Goal: Find specific page/section: Find specific page/section

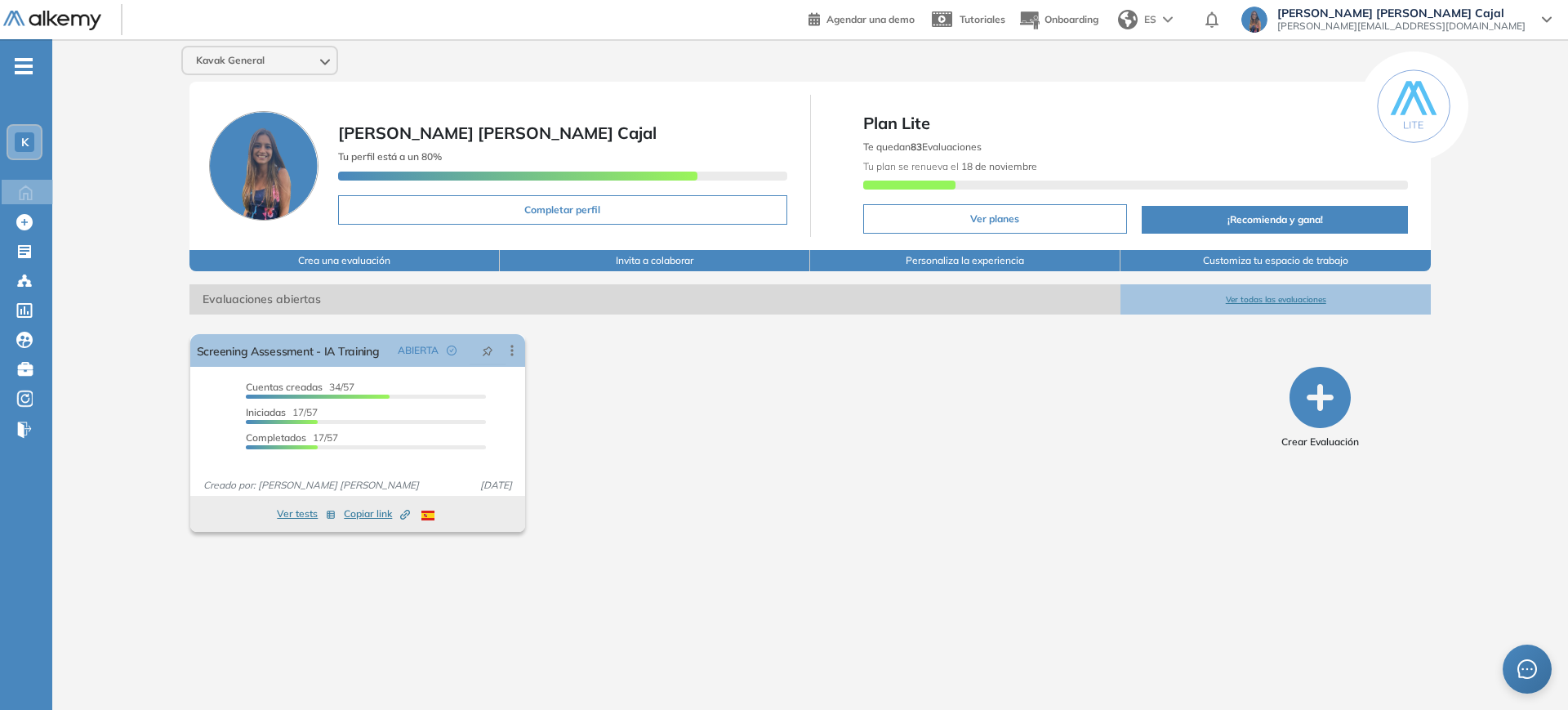
click at [47, 132] on div "K" at bounding box center [29, 142] width 46 height 36
click at [30, 139] on div "K" at bounding box center [24, 142] width 20 height 20
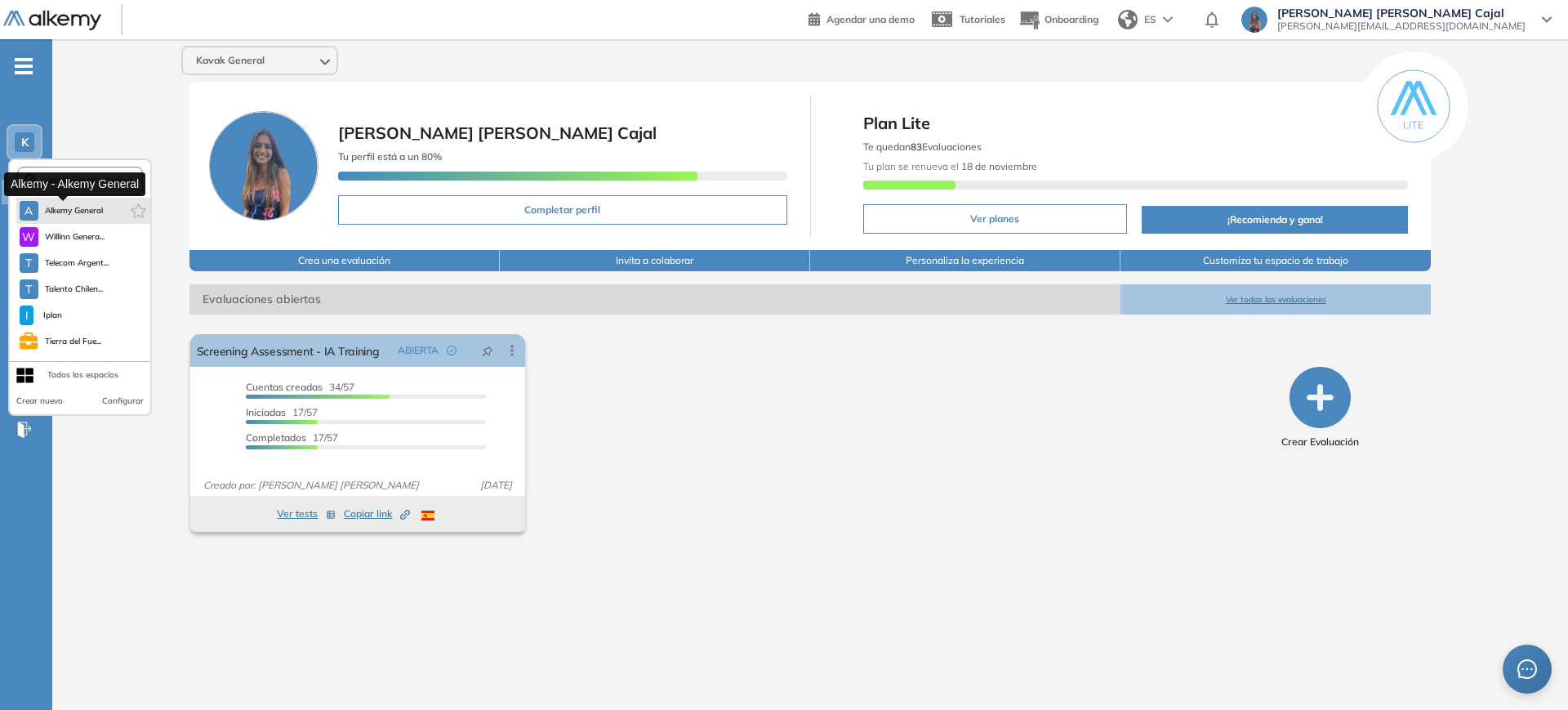
click at [43, 205] on button "A Alkemy General" at bounding box center [61, 211] width 84 height 20
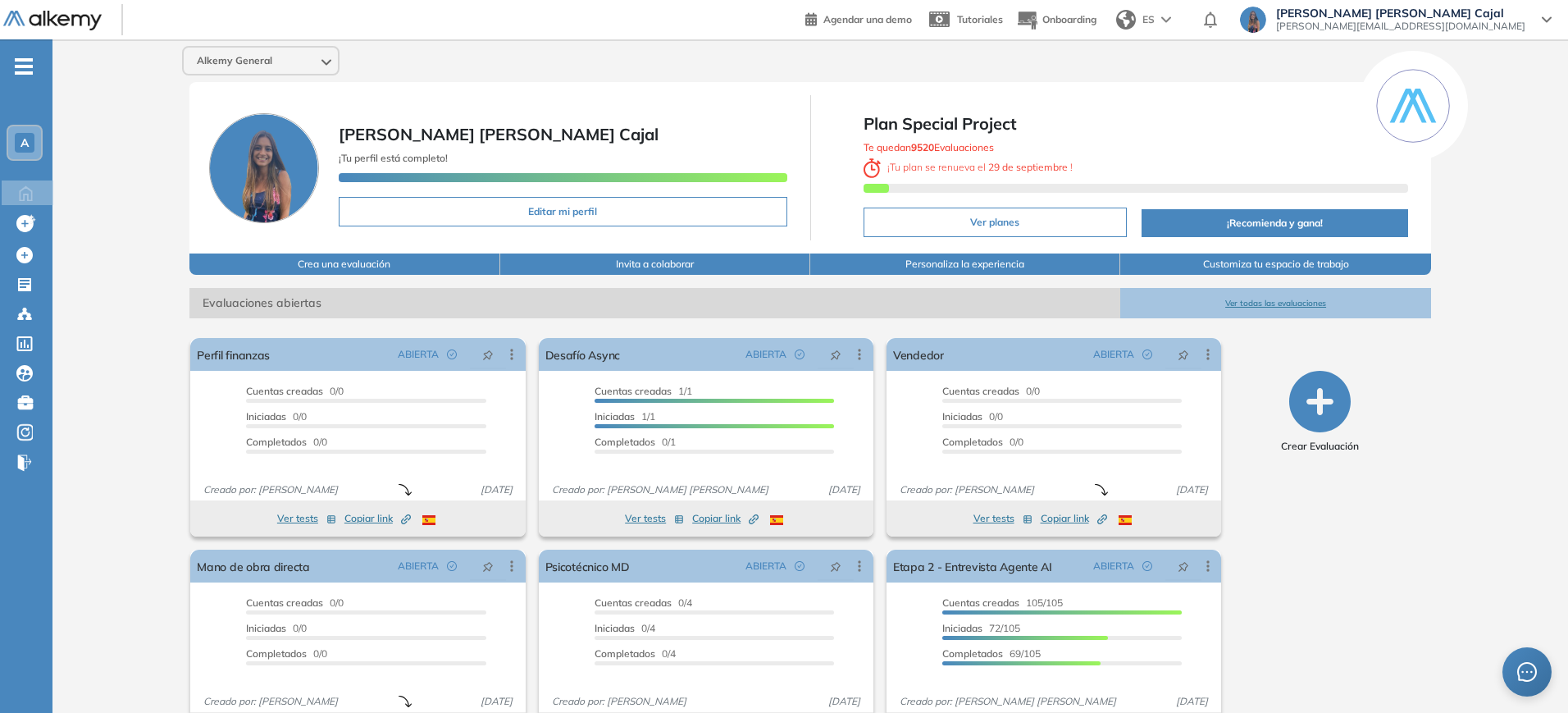
click at [1272, 309] on button "Ver todas las evaluaciones" at bounding box center [1275, 303] width 310 height 30
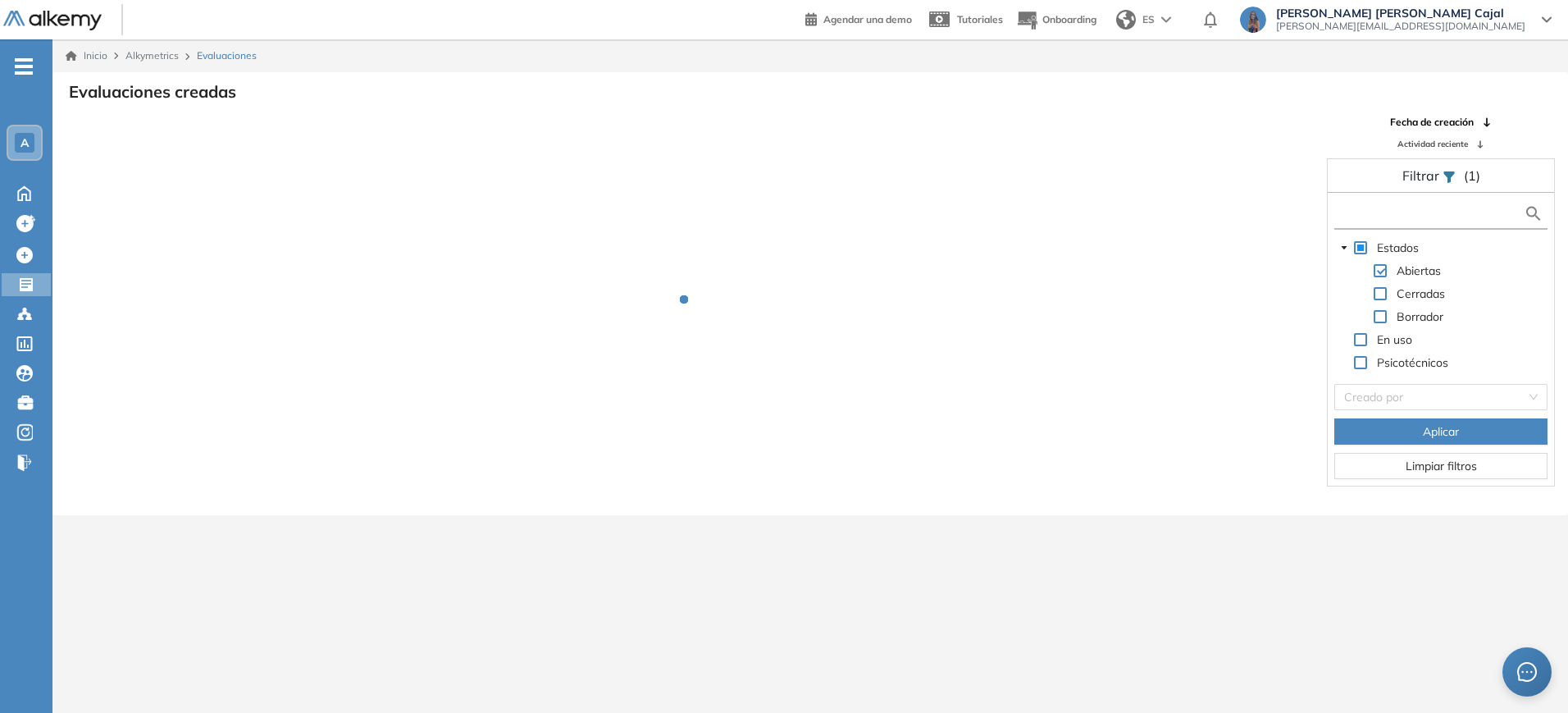
click at [1379, 222] on input "text" at bounding box center [1431, 213] width 185 height 17
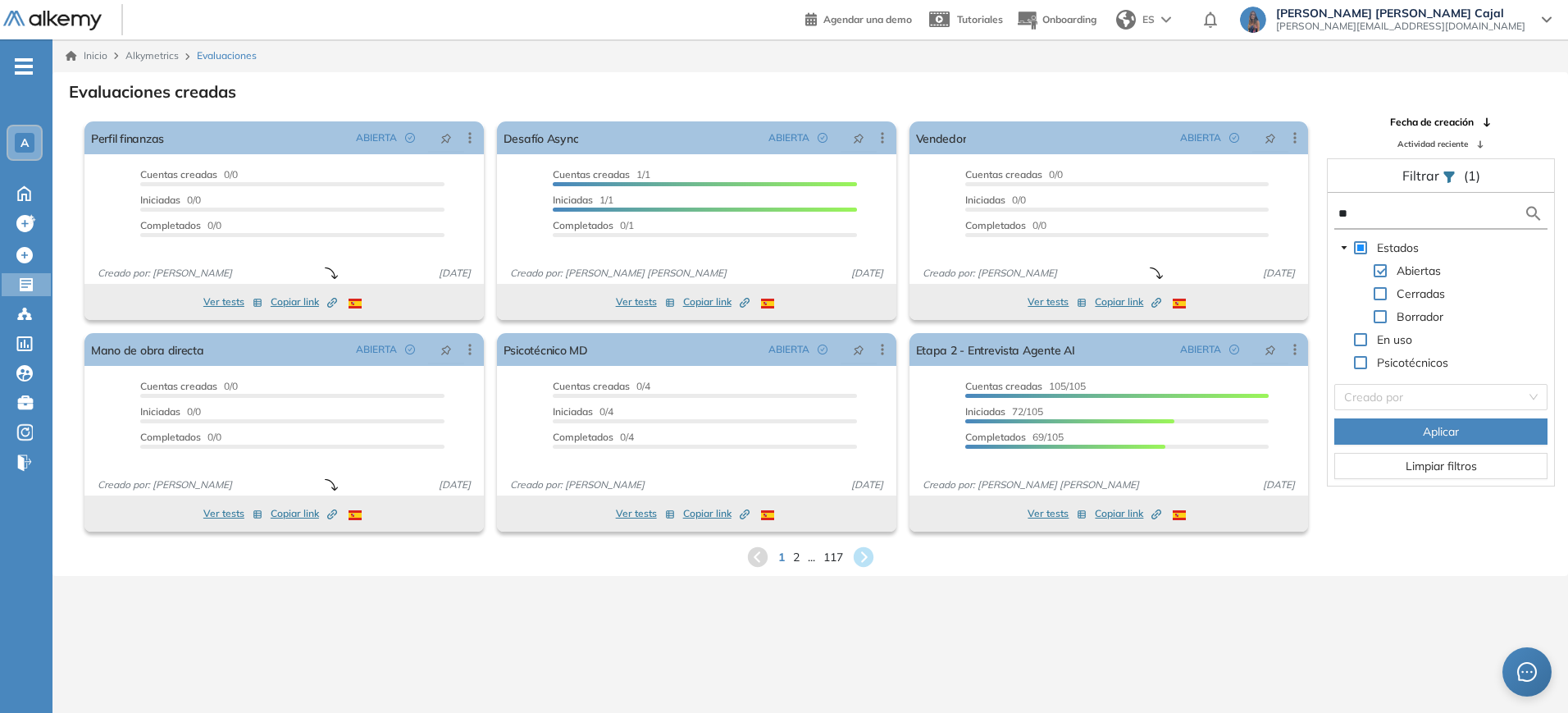
type input "**"
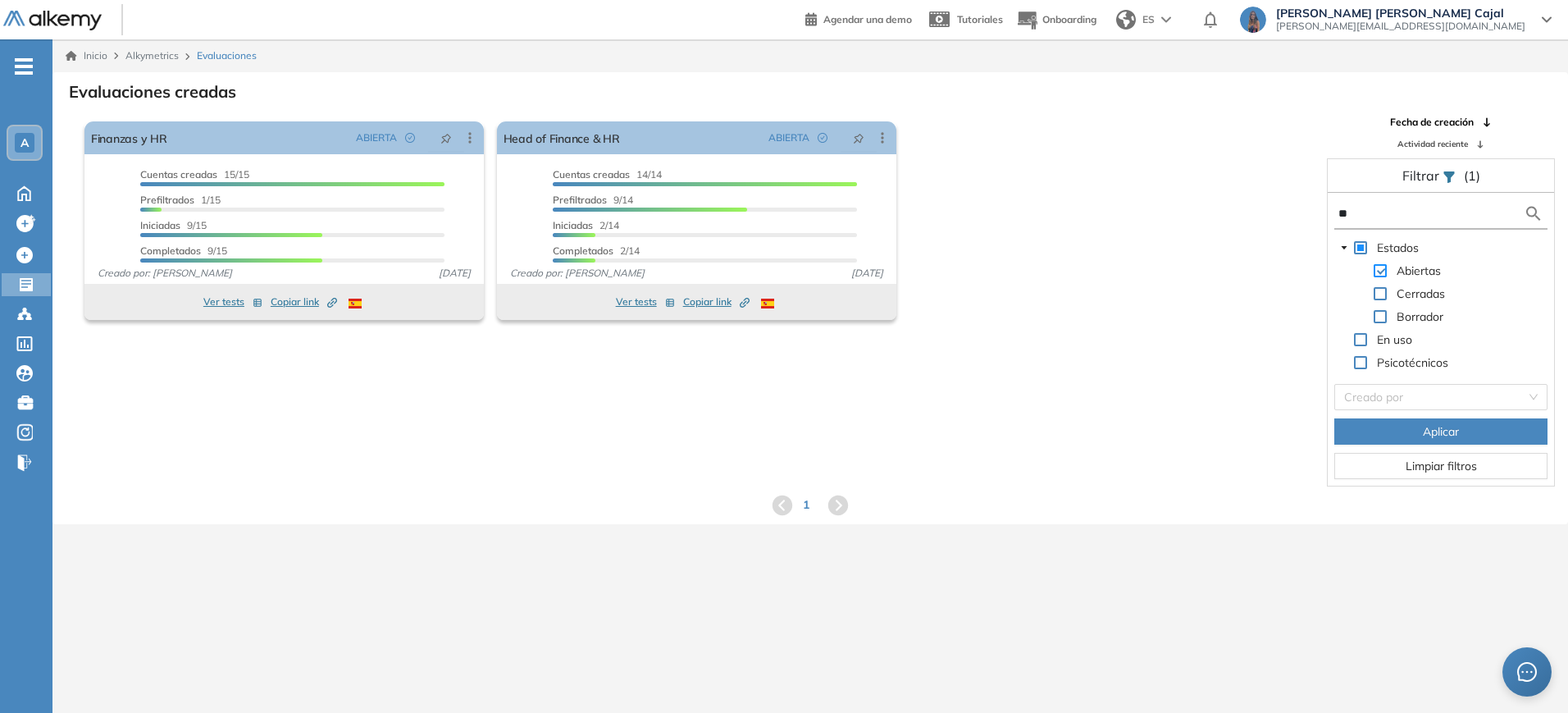
click at [1385, 264] on span at bounding box center [1380, 271] width 13 height 13
click at [1383, 290] on span at bounding box center [1380, 294] width 13 height 13
click at [1406, 429] on button "Aplicar" at bounding box center [1441, 432] width 213 height 26
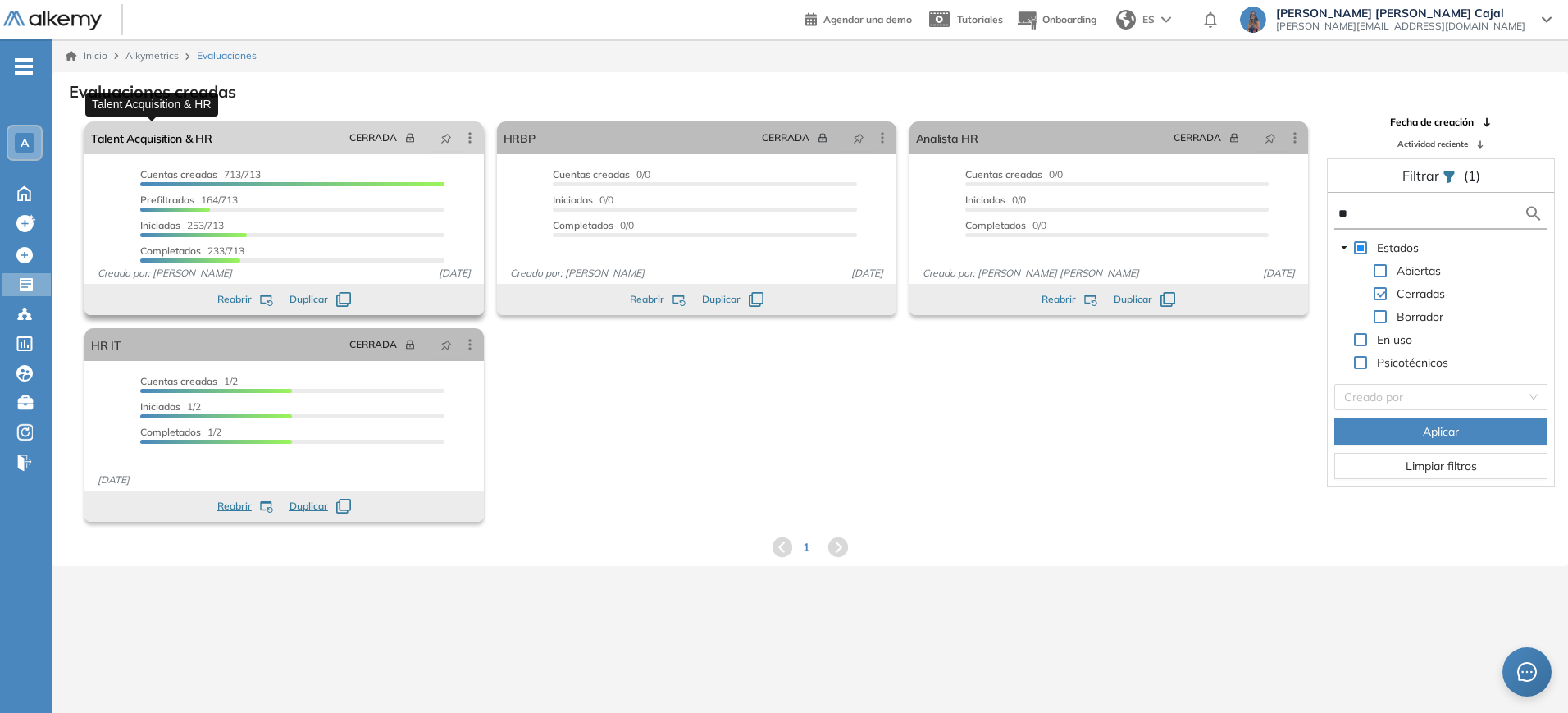
click at [192, 133] on link "Talent Acquisition & HR" at bounding box center [152, 138] width 121 height 33
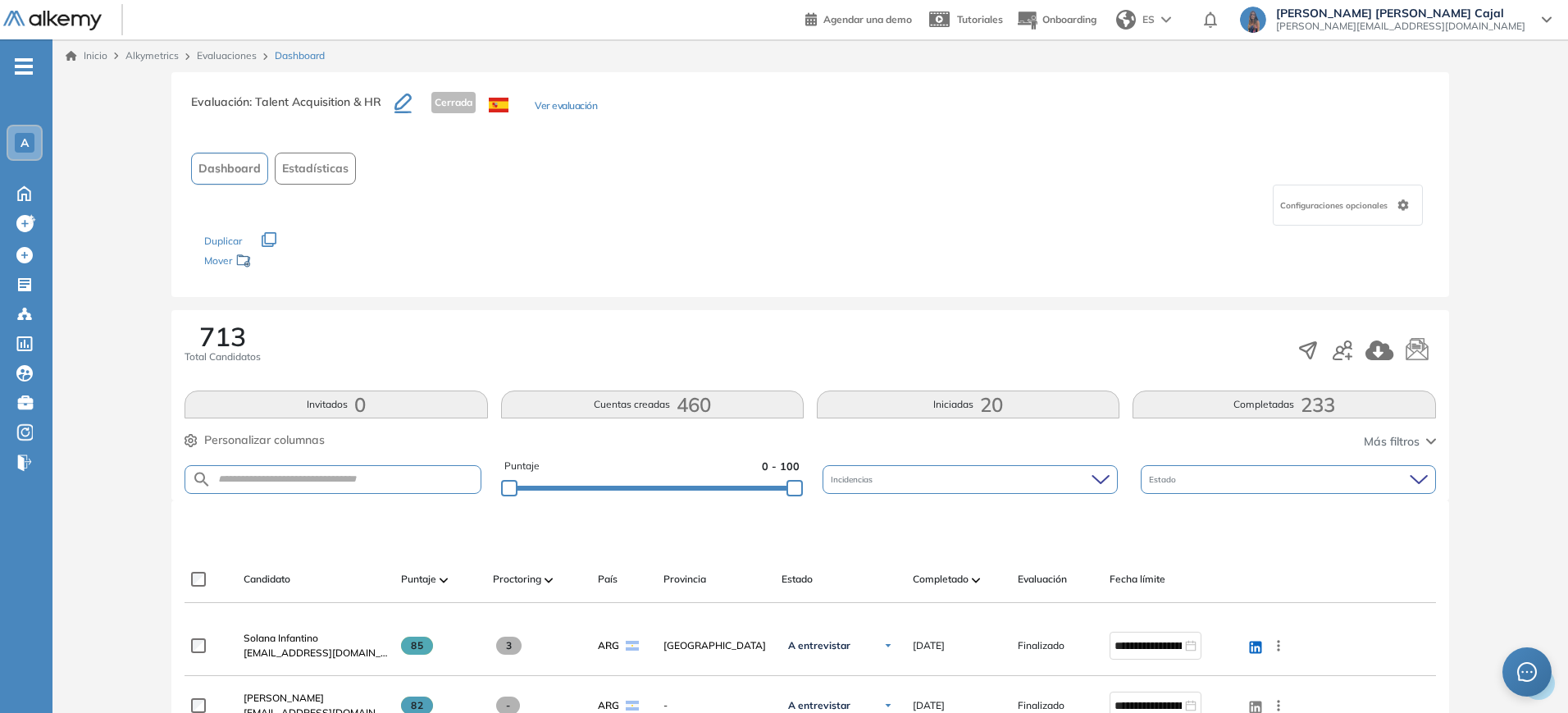
click at [1226, 409] on button "Completadas 233" at bounding box center [1283, 404] width 303 height 28
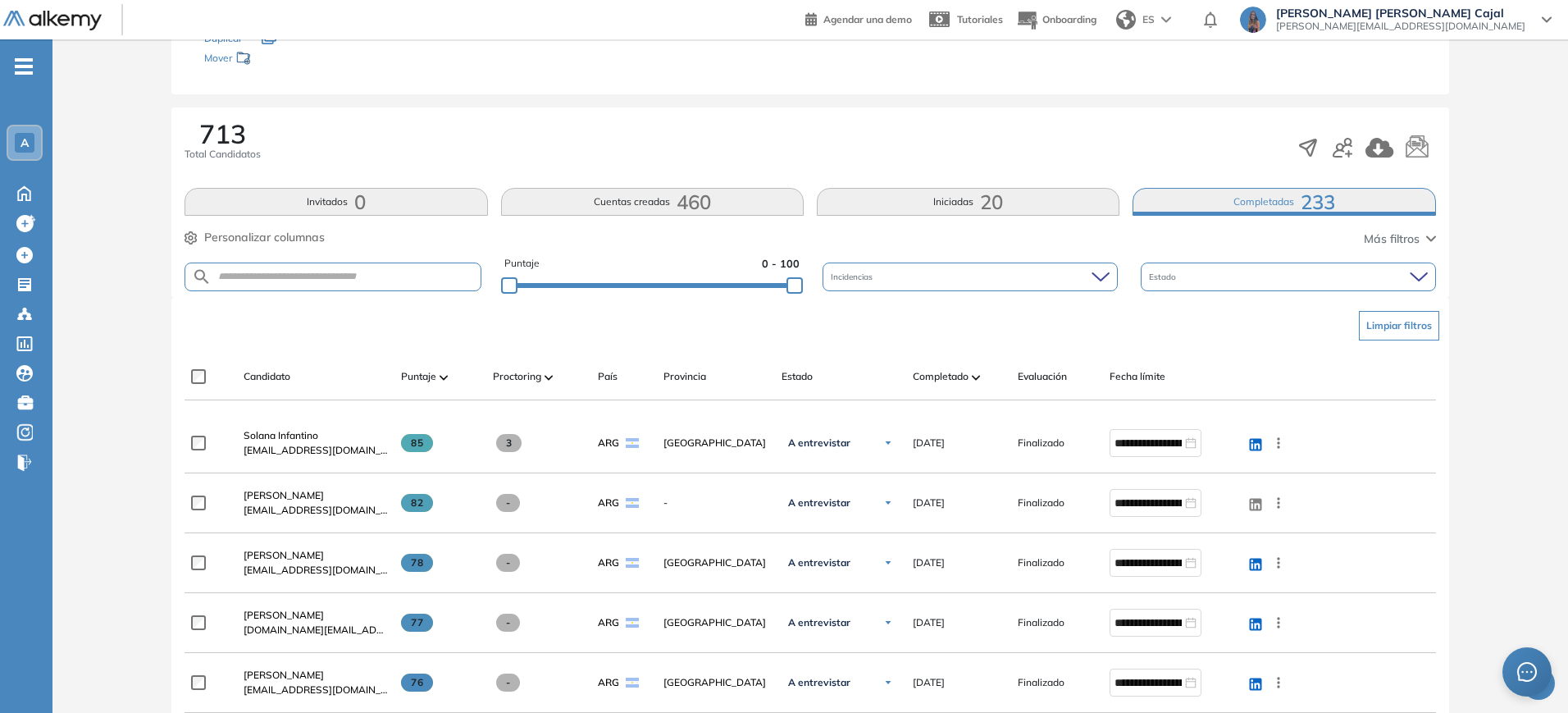
scroll to position [231, 0]
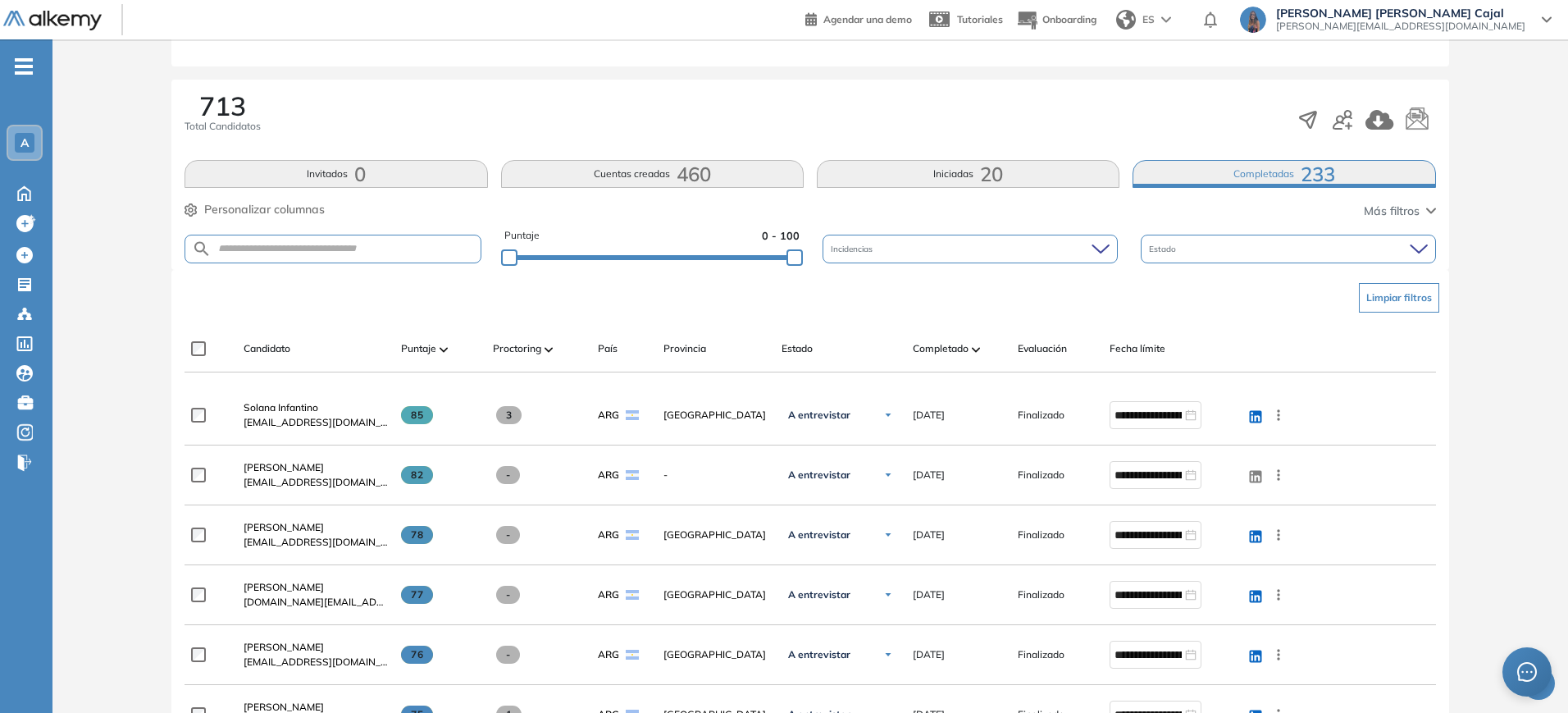
click at [980, 347] on img at bounding box center [976, 350] width 8 height 5
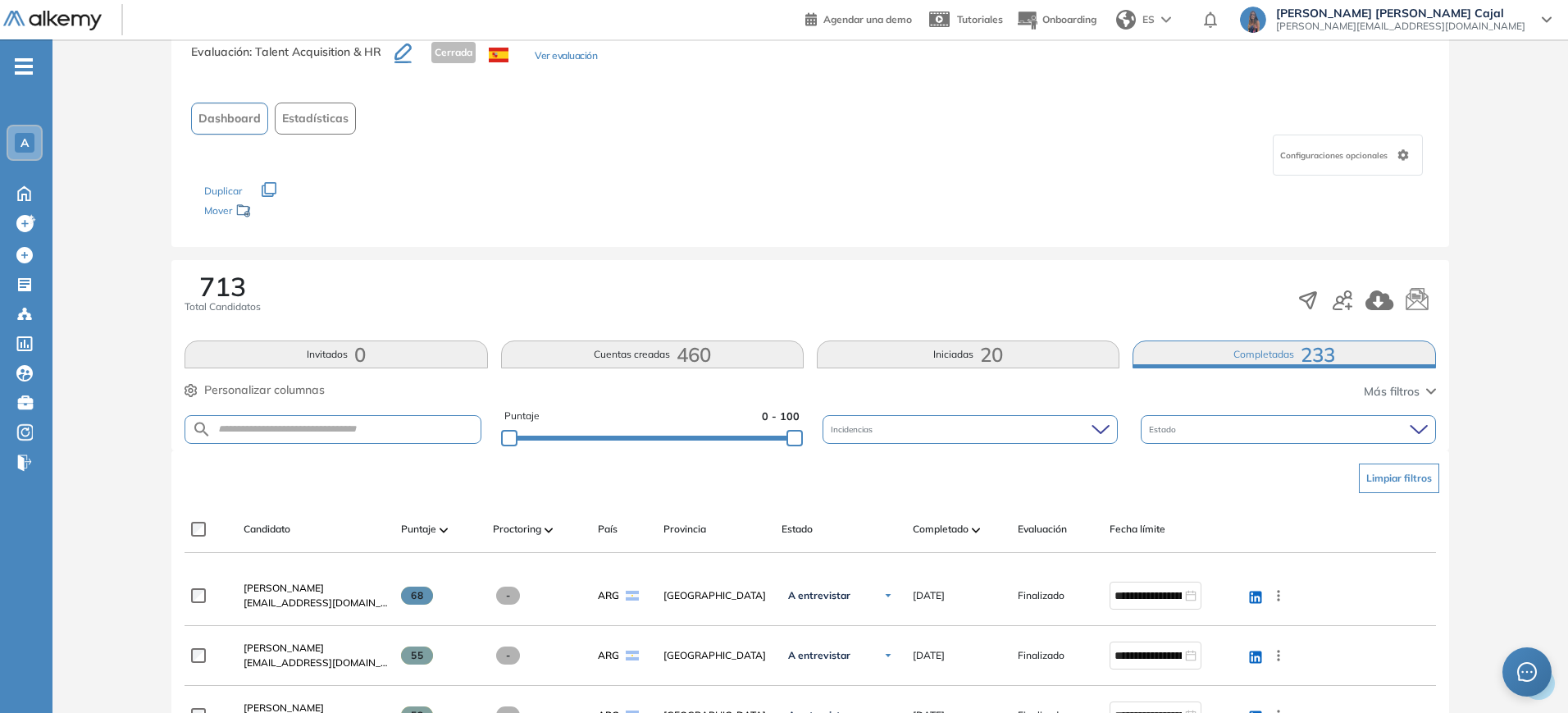
scroll to position [39, 0]
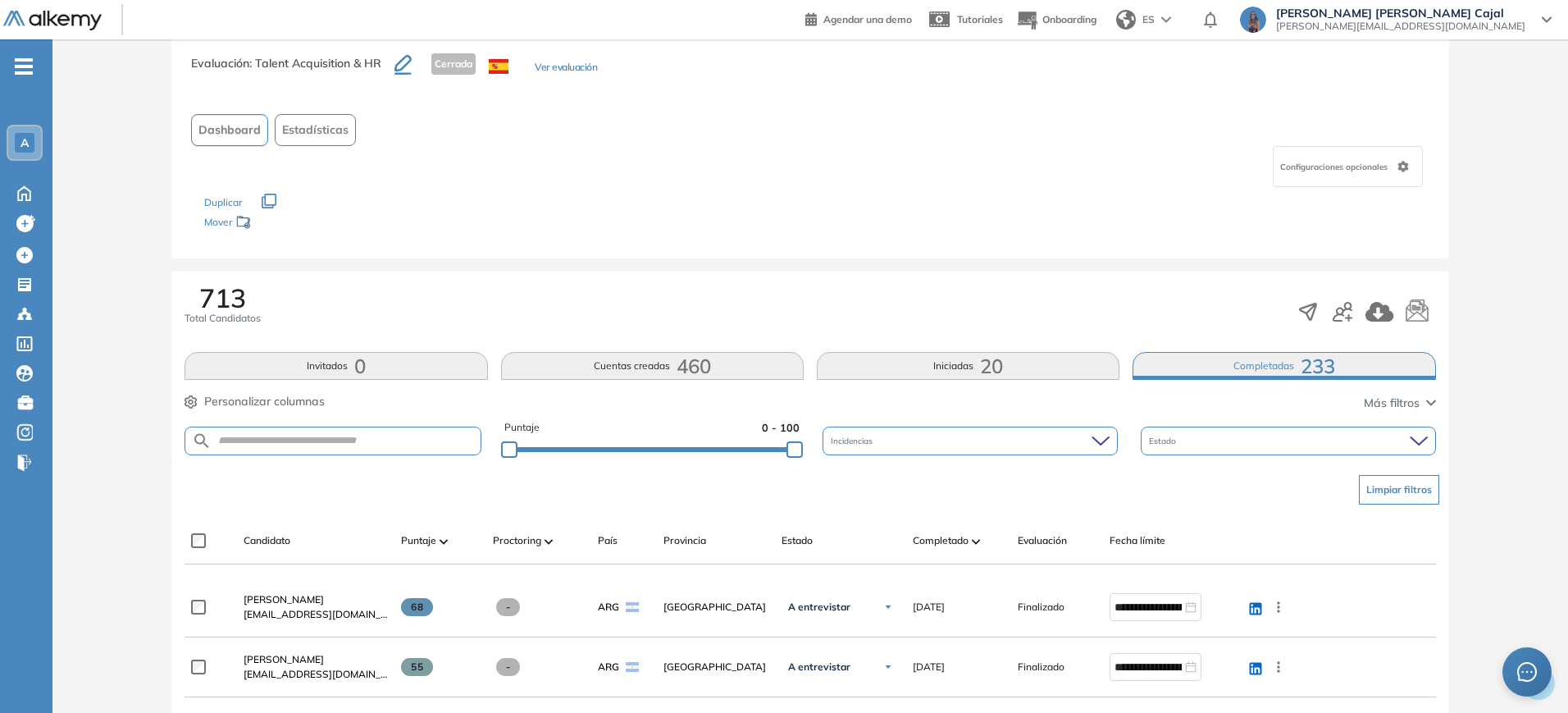
click at [447, 546] on span at bounding box center [444, 541] width 8 height 16
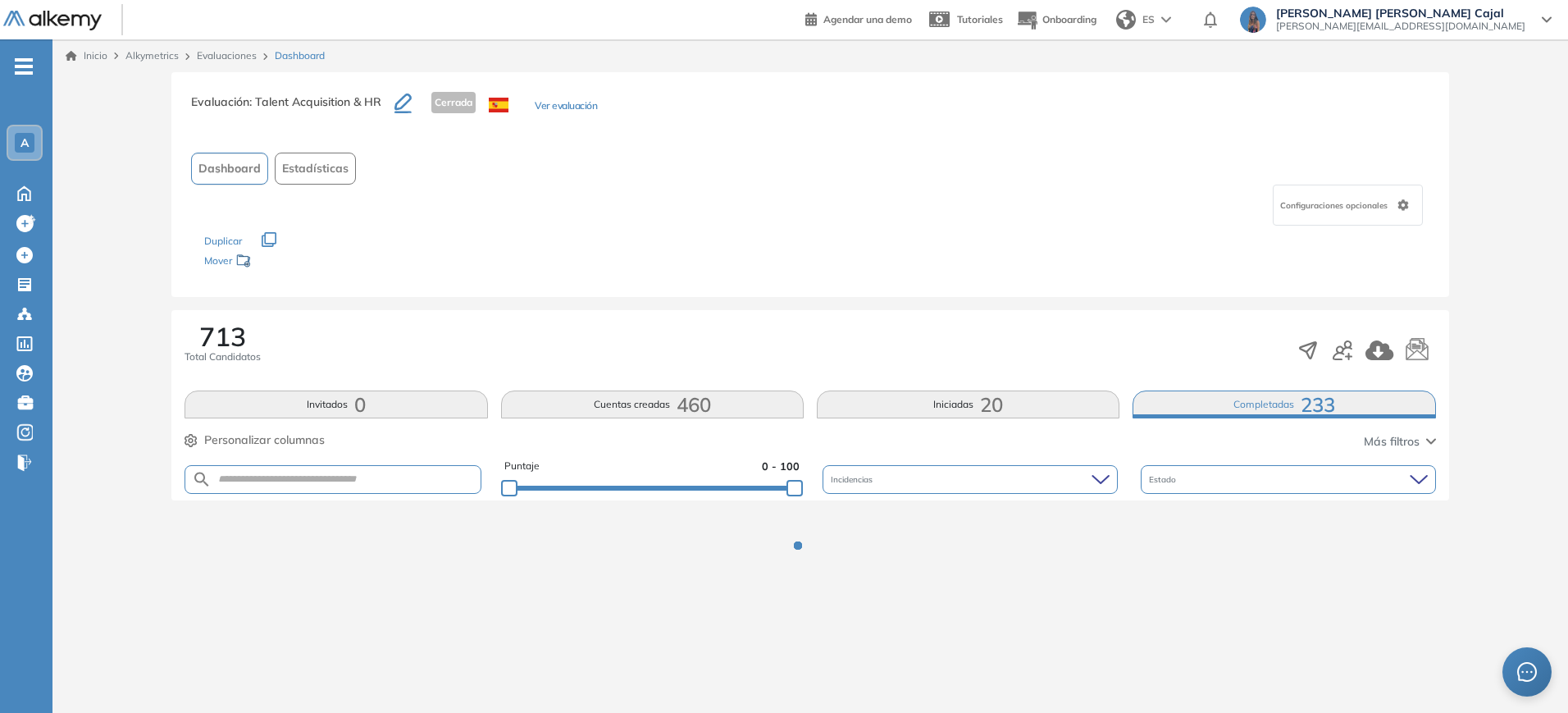
scroll to position [0, 0]
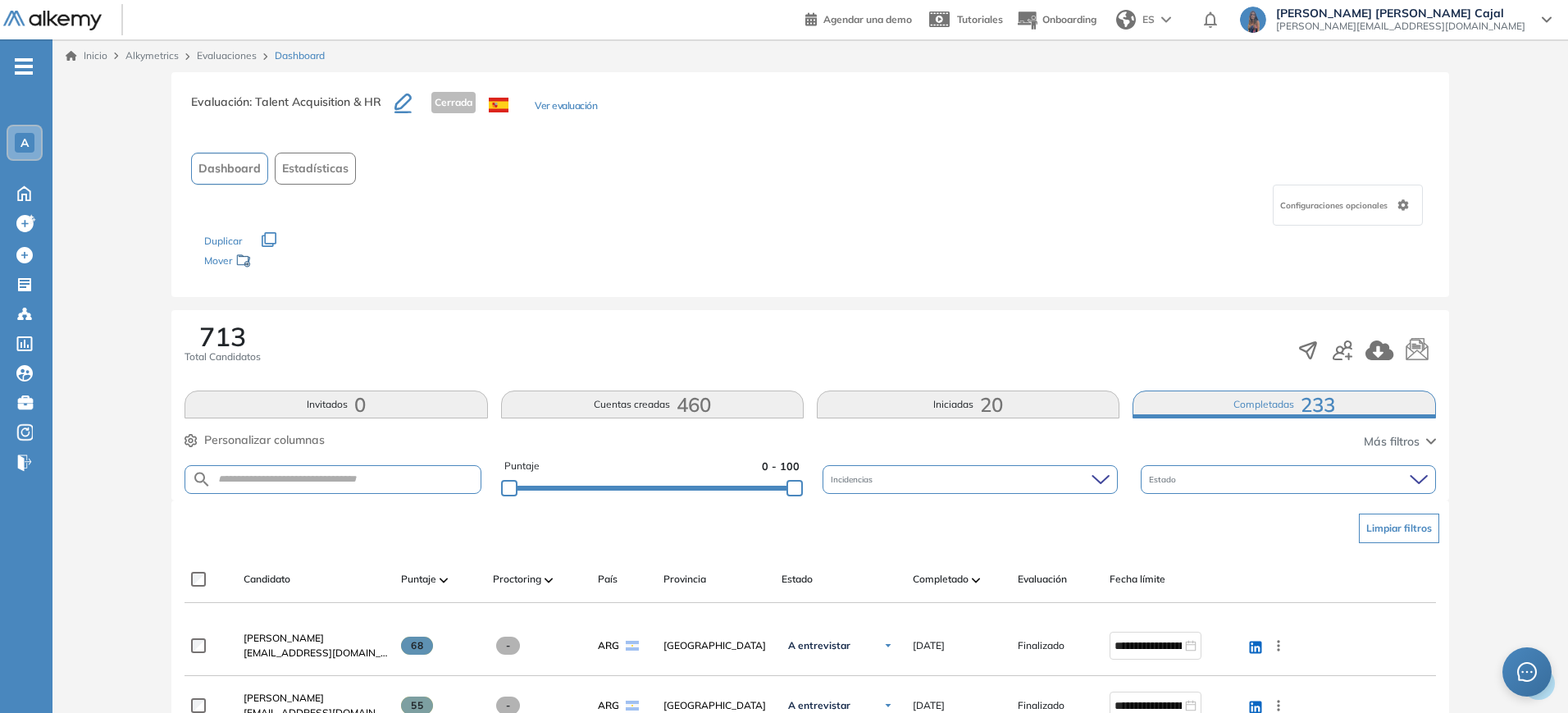
click at [440, 578] on img at bounding box center [444, 580] width 8 height 5
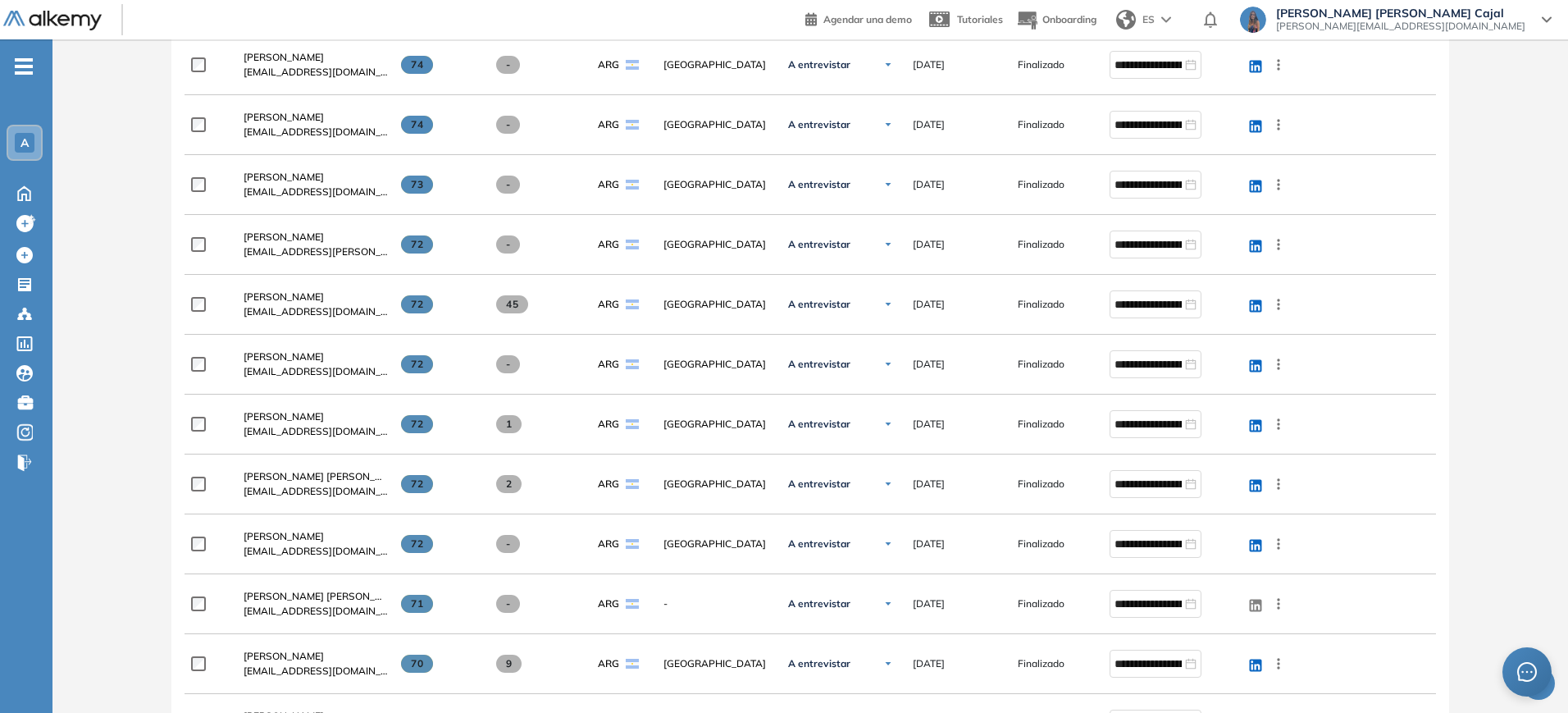
scroll to position [1237, 0]
